Goal: Register for event/course

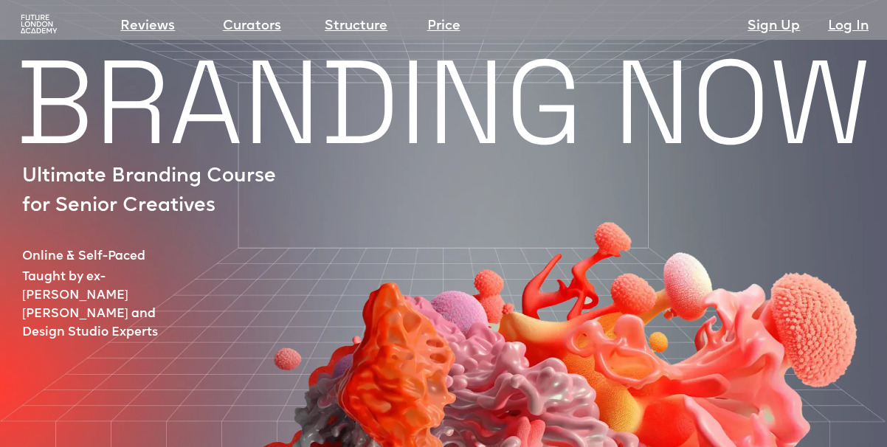
drag, startPoint x: 100, startPoint y: 165, endPoint x: 211, endPoint y: 236, distance: 131.7
click at [211, 236] on div at bounding box center [513, 371] width 870 height 472
click at [31, 34] on img at bounding box center [38, 24] width 41 height 21
click at [31, 22] on img at bounding box center [38, 24] width 41 height 21
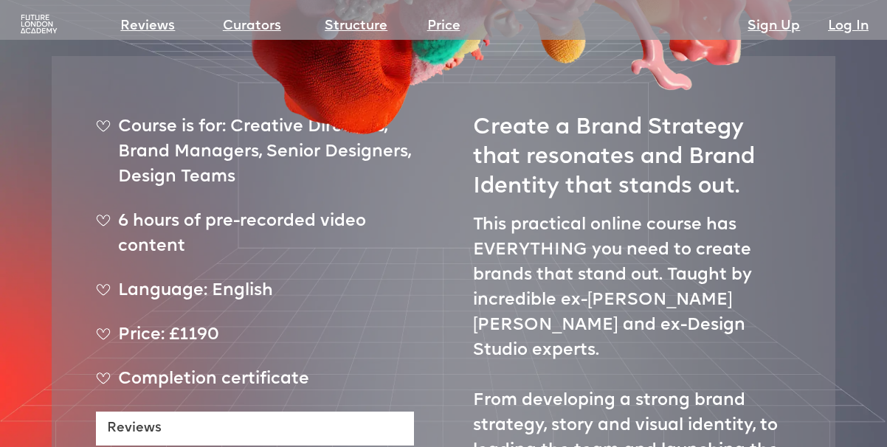
scroll to position [54, 0]
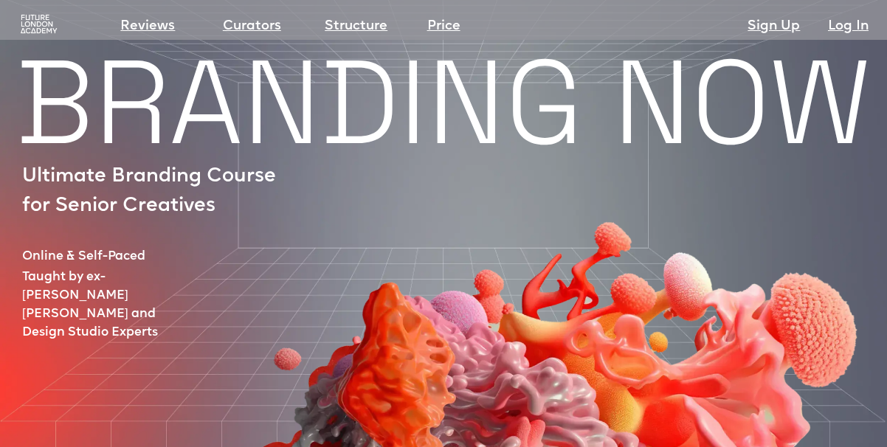
click at [29, 30] on img at bounding box center [38, 24] width 41 height 21
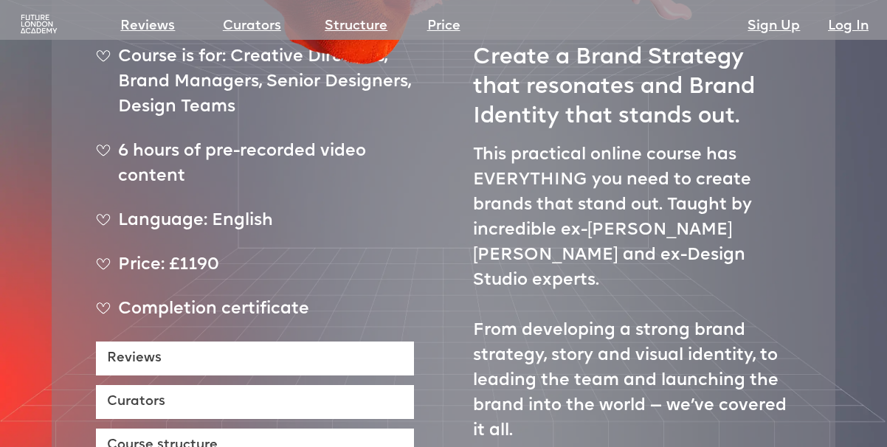
scroll to position [692, 0]
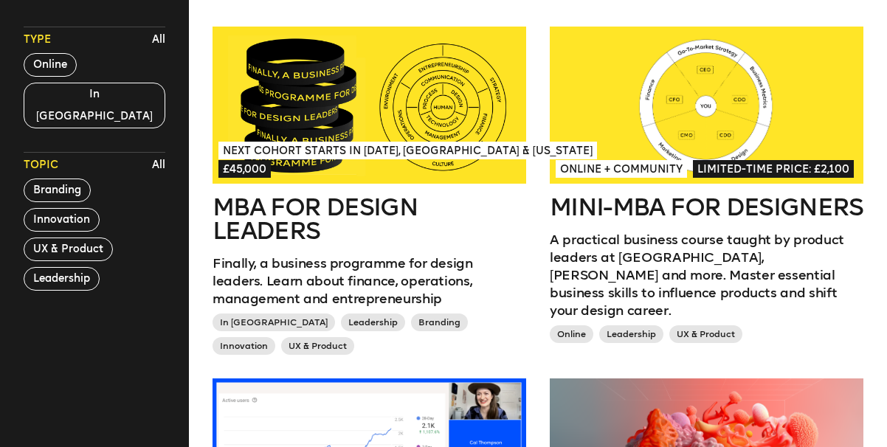
scroll to position [430, 0]
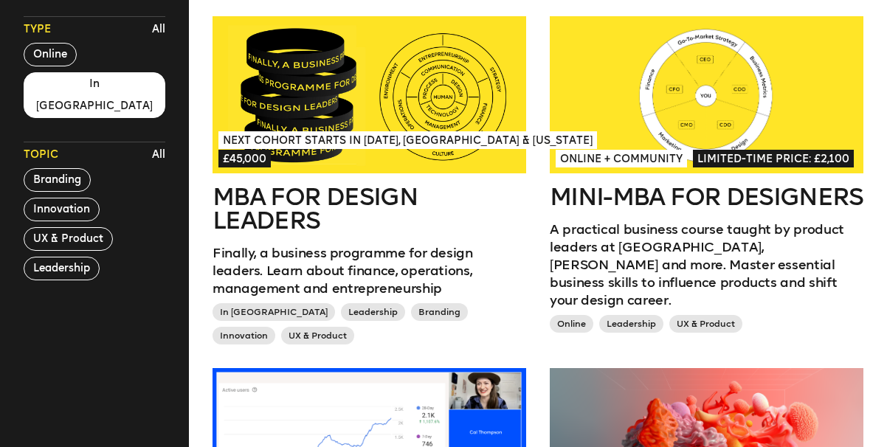
click at [59, 89] on button "In London" at bounding box center [95, 95] width 142 height 46
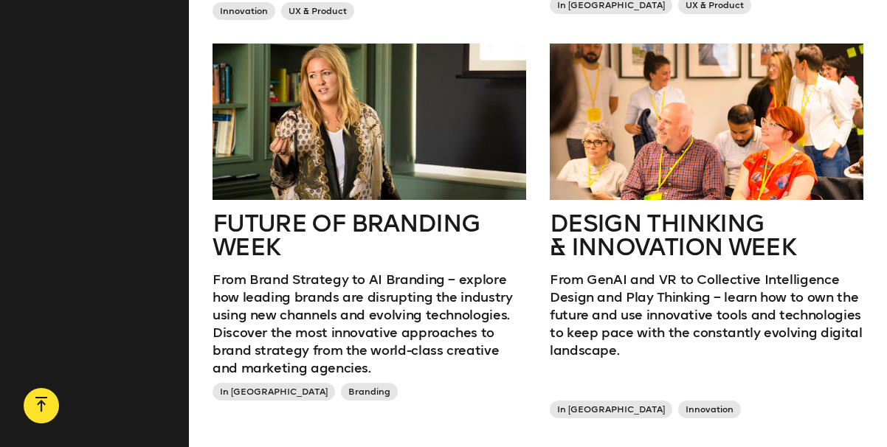
scroll to position [756, 0]
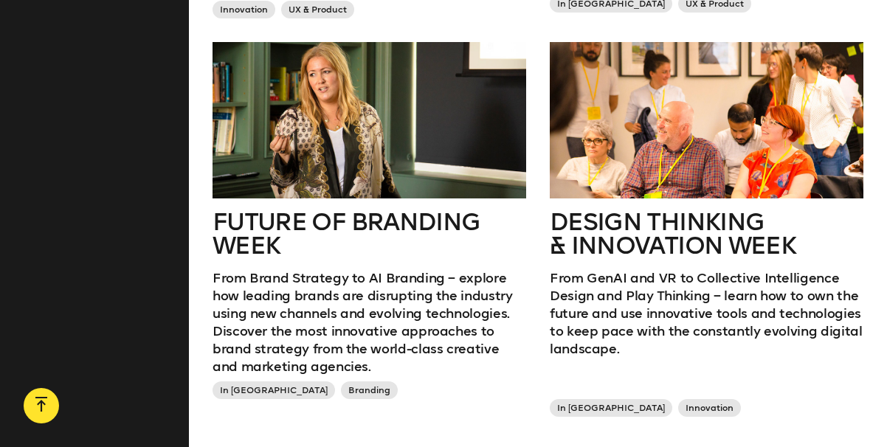
click at [631, 175] on div at bounding box center [707, 120] width 314 height 157
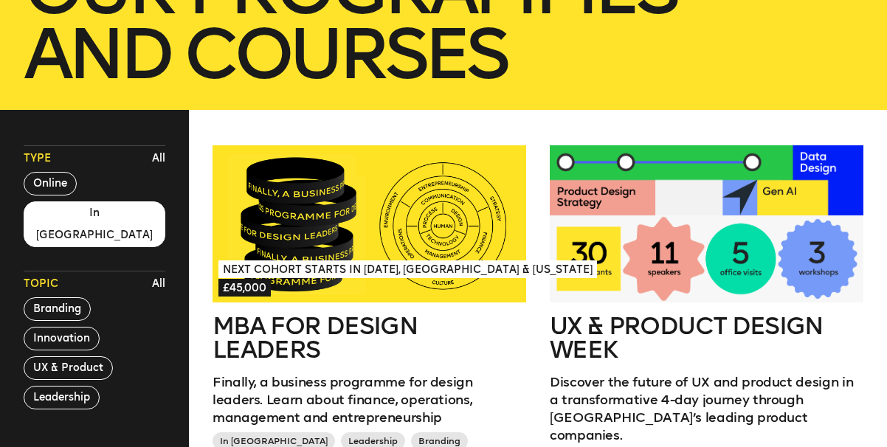
scroll to position [413, 0]
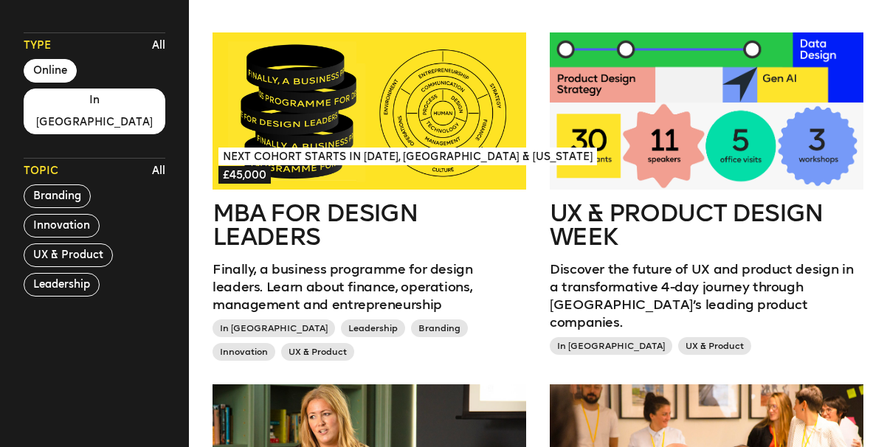
click at [50, 70] on button "Online" at bounding box center [50, 71] width 53 height 24
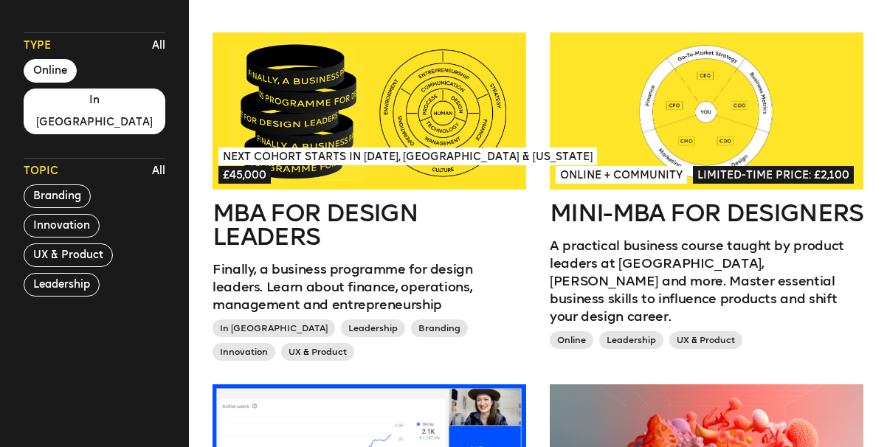
click at [82, 99] on button "In London" at bounding box center [95, 112] width 142 height 46
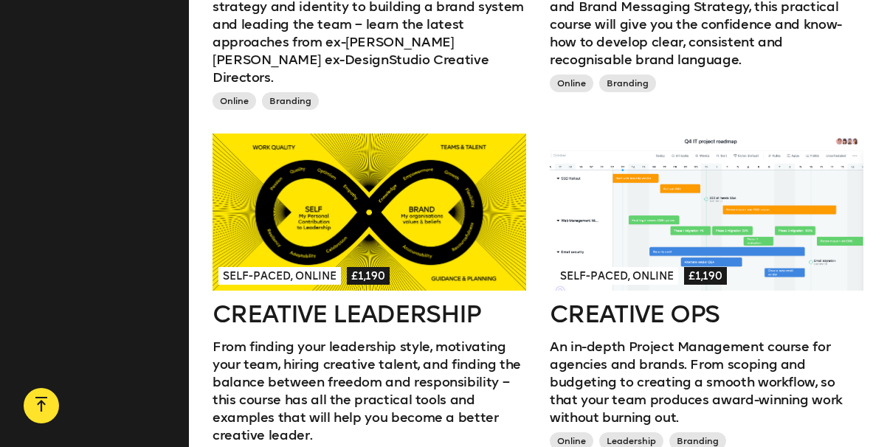
scroll to position [1068, 0]
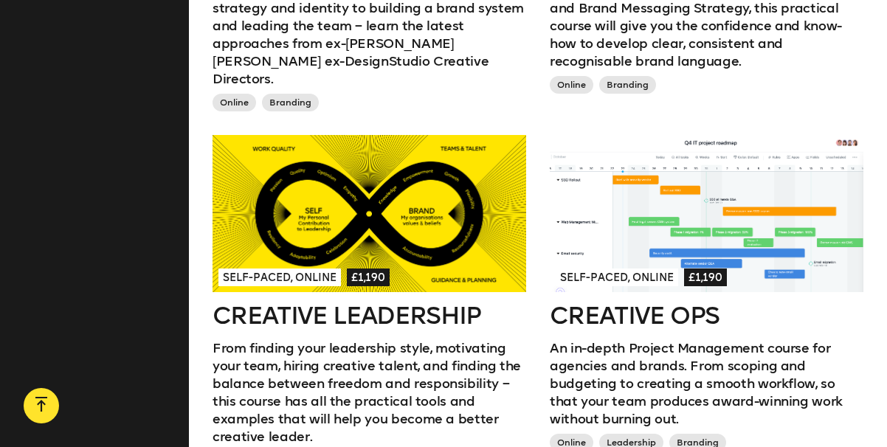
click at [415, 233] on div at bounding box center [370, 213] width 314 height 157
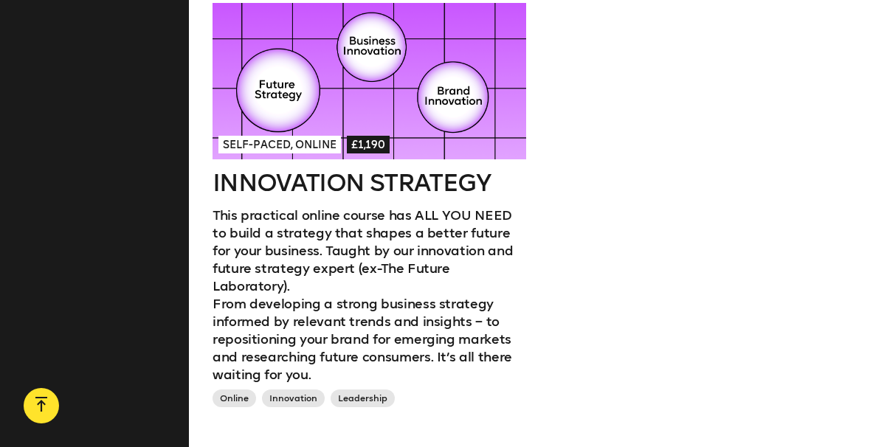
scroll to position [1538, 0]
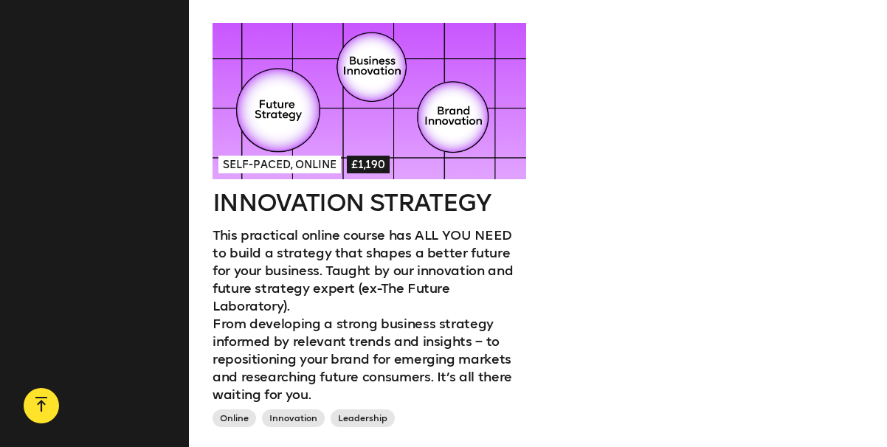
click at [467, 97] on div at bounding box center [370, 101] width 314 height 157
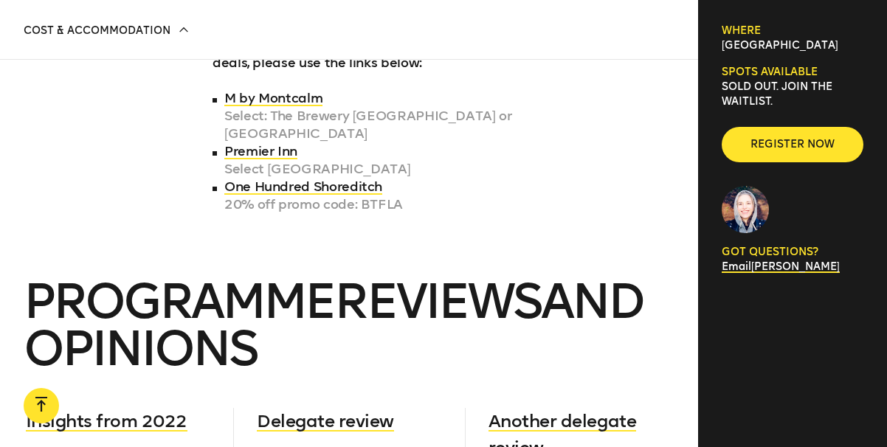
scroll to position [5283, 0]
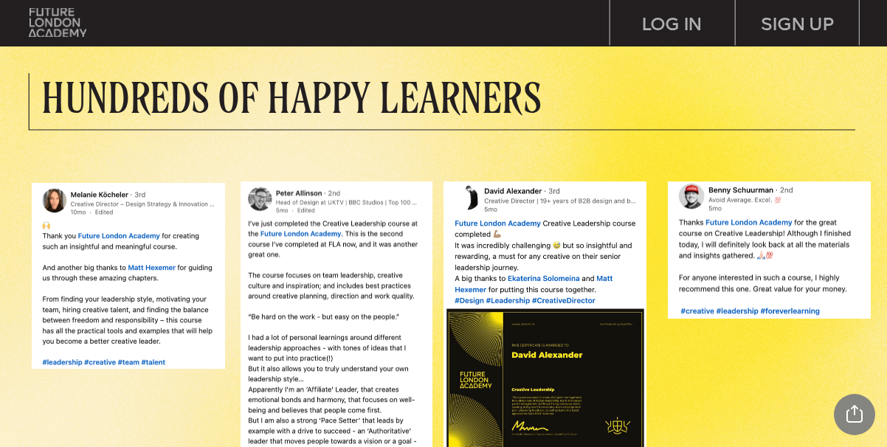
scroll to position [1184, 0]
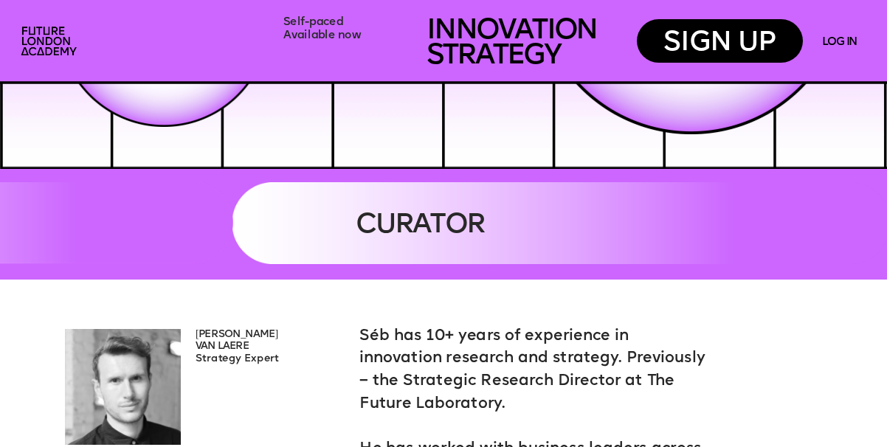
scroll to position [2544, 0]
